Goal: Find specific page/section: Find specific page/section

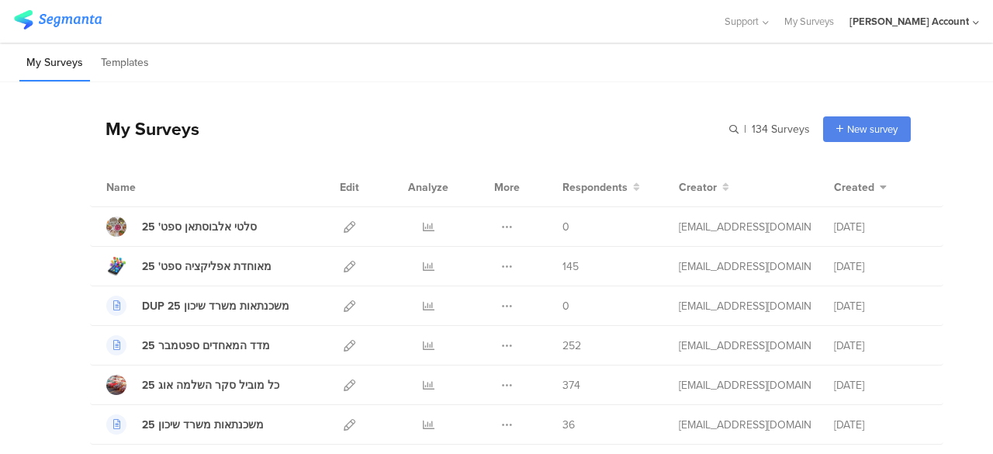
click at [387, 111] on div "My Surveys | 134 Surveys New survey Start from scratch Choose from templates" at bounding box center [500, 129] width 821 height 62
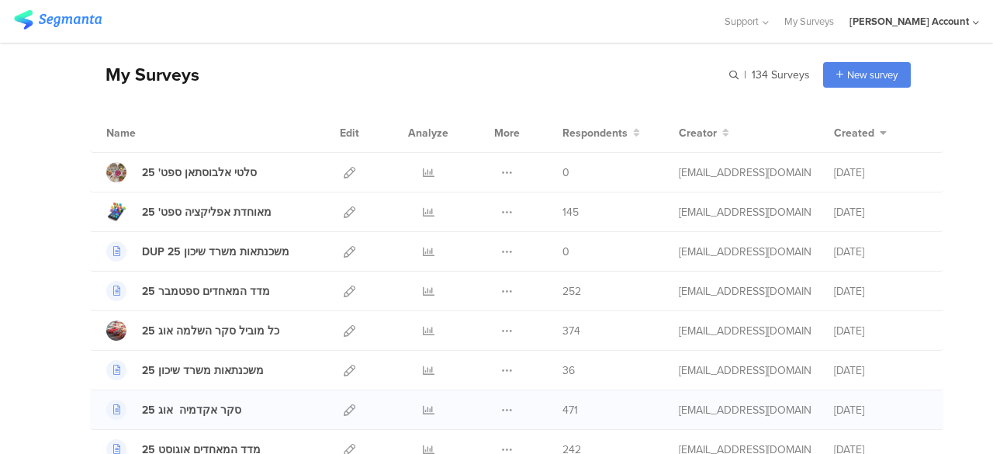
scroll to position [78, 0]
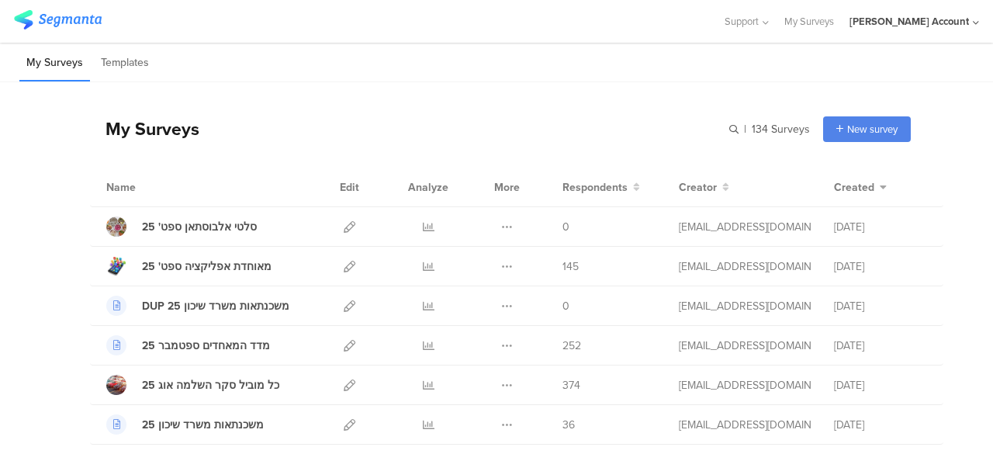
click at [241, 111] on div "My Surveys | 134 Surveys New survey Start from scratch Choose from templates" at bounding box center [500, 129] width 821 height 62
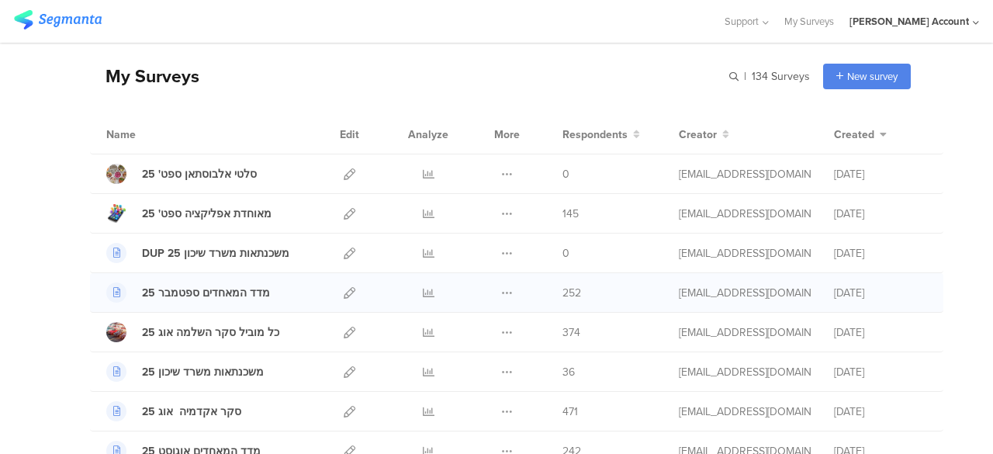
scroll to position [78, 0]
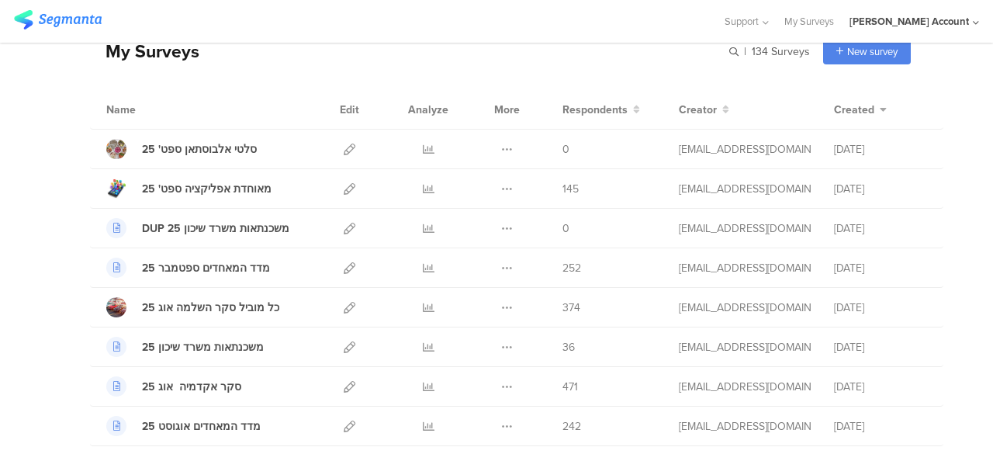
click at [252, 111] on div "Name" at bounding box center [207, 110] width 203 height 16
click at [346, 19] on div at bounding box center [361, 22] width 695 height 26
drag, startPoint x: 576, startPoint y: 77, endPoint x: 601, endPoint y: 60, distance: 30.8
click at [576, 77] on div "My Surveys | 134 Surveys New survey Start from scratch Choose from templates" at bounding box center [500, 51] width 821 height 62
